Goal: Task Accomplishment & Management: Use online tool/utility

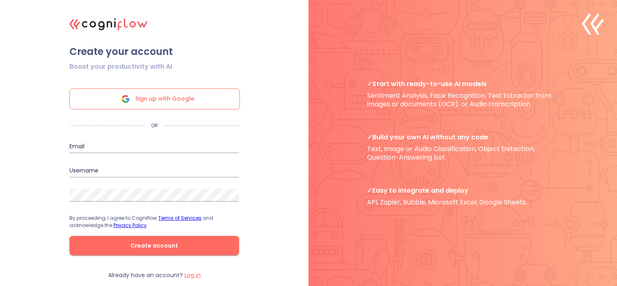
click at [164, 99] on span "Sign up with Google" at bounding box center [164, 99] width 59 height 20
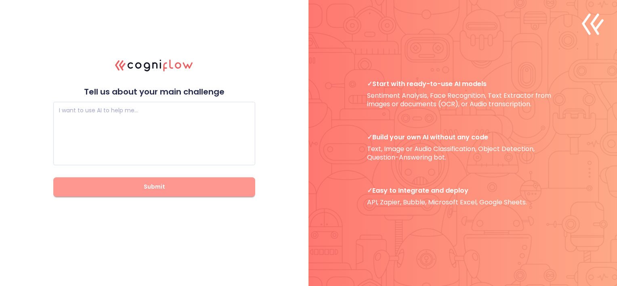
click at [179, 187] on span "Submit" at bounding box center [154, 187] width 176 height 10
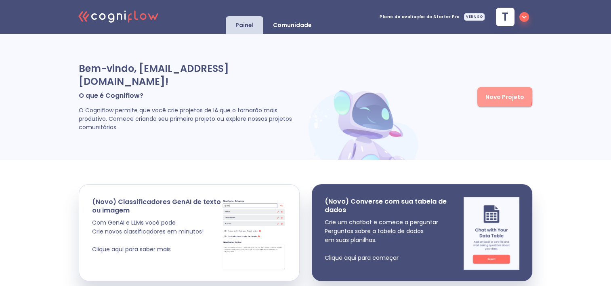
click at [499, 92] on span "Novo Projeto" at bounding box center [504, 97] width 39 height 10
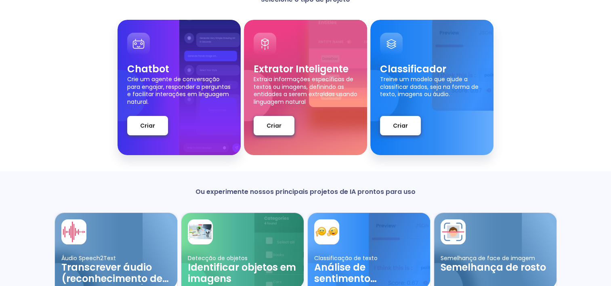
scroll to position [31, 0]
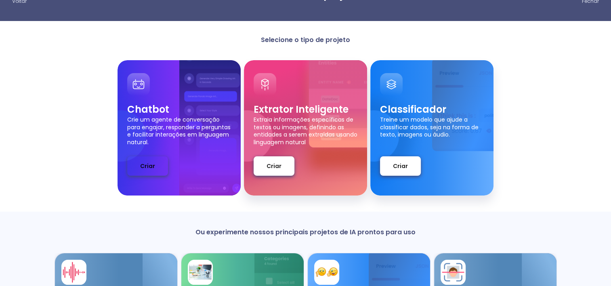
click at [145, 168] on span "Criar" at bounding box center [147, 166] width 15 height 10
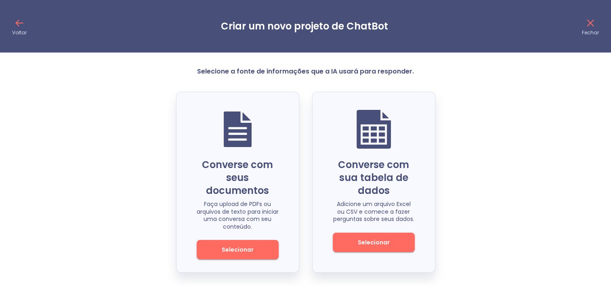
scroll to position [1, 0]
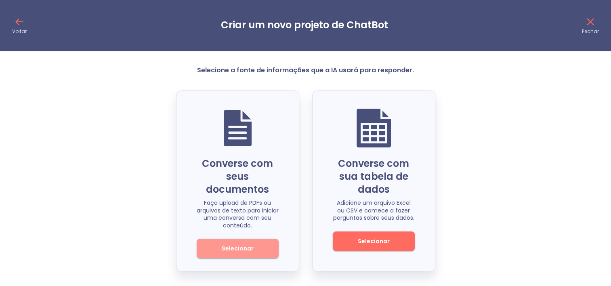
click at [250, 242] on button "Selecionar" at bounding box center [238, 248] width 82 height 19
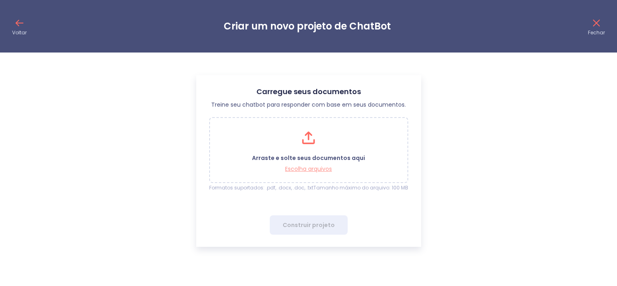
click at [305, 171] on p "Escolha arquivos" at bounding box center [308, 169] width 113 height 8
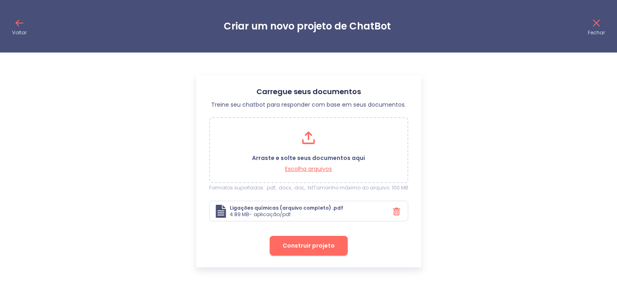
click at [323, 246] on span "Construir projeto" at bounding box center [309, 246] width 52 height 10
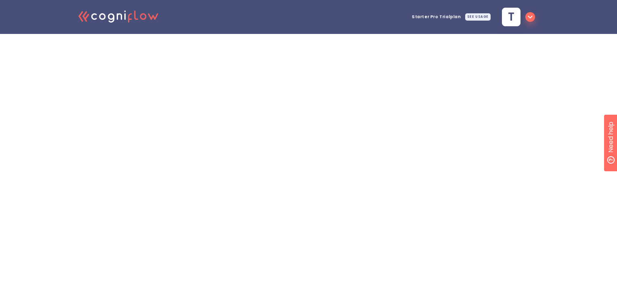
click at [103, 16] on icon ".cls-1{fill:#141624;}.cls-2{fill:#eb5e60;}.cls-3{fill:none;stroke:#eb5e60;strok…" at bounding box center [118, 16] width 89 height 25
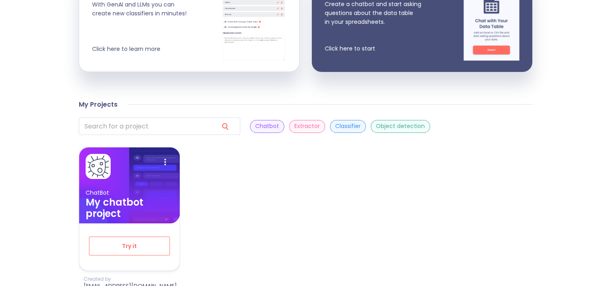
scroll to position [208, 0]
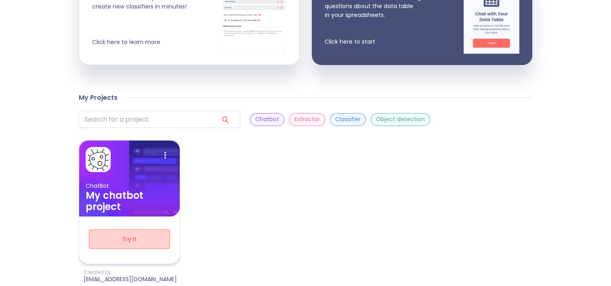
click at [135, 234] on span "Try it" at bounding box center [129, 239] width 55 height 10
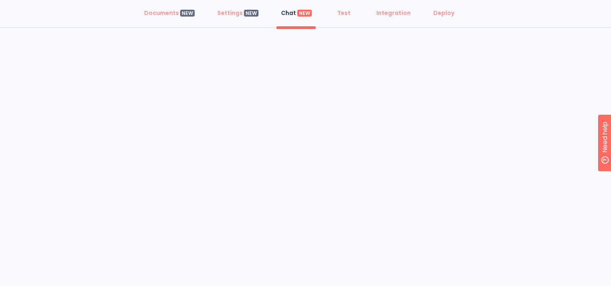
scroll to position [31, 0]
